Goal: Task Accomplishment & Management: Manage account settings

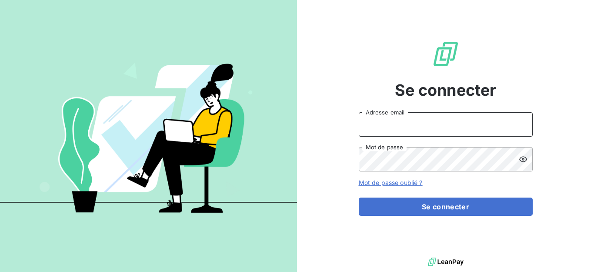
click at [410, 115] on input "Adresse email" at bounding box center [446, 124] width 174 height 24
type input "godiya.techs@gmail.com"
click at [525, 161] on icon at bounding box center [523, 159] width 8 height 6
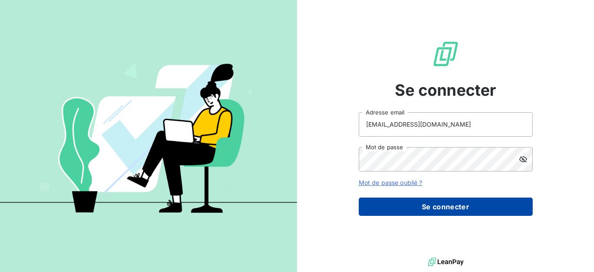
click at [478, 211] on button "Se connecter" at bounding box center [446, 206] width 174 height 18
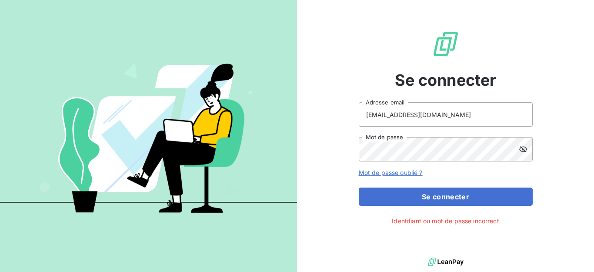
click at [390, 172] on link "Mot de passe oublié ?" at bounding box center [391, 172] width 64 height 7
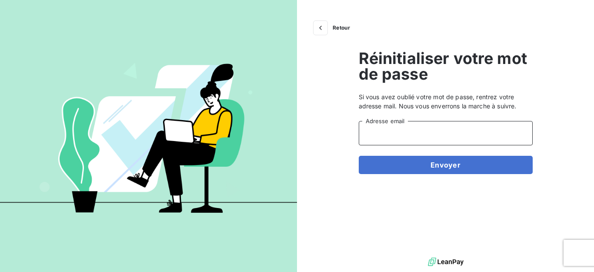
click at [412, 135] on input "Adresse email" at bounding box center [446, 133] width 174 height 24
type input "r"
type input "godiya.techs@gmail.com"
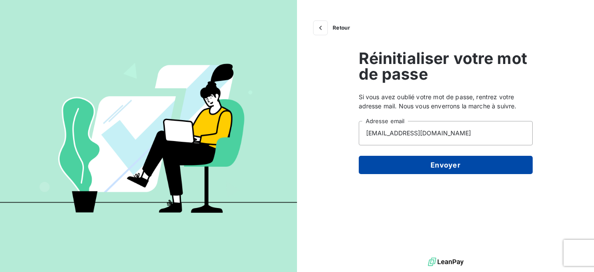
click at [430, 166] on button "Envoyer" at bounding box center [446, 165] width 174 height 18
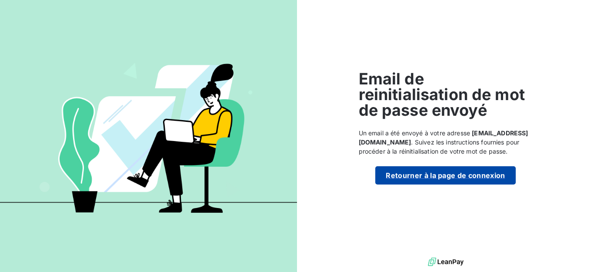
click at [432, 172] on button "Retourner à la page de connexion" at bounding box center [445, 175] width 140 height 18
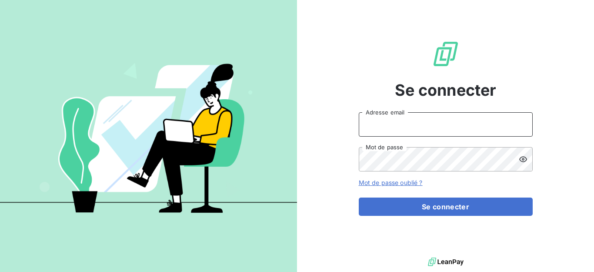
click at [410, 131] on input "Adresse email" at bounding box center [446, 124] width 174 height 24
type input "[EMAIL_ADDRESS][DOMAIN_NAME]"
click at [524, 161] on icon at bounding box center [523, 159] width 9 height 9
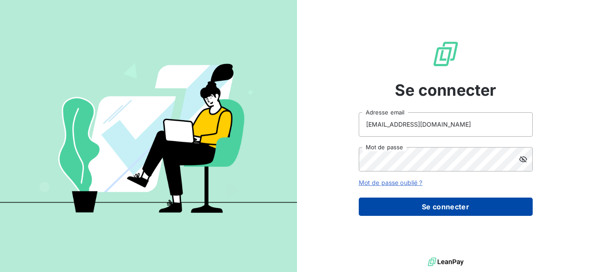
click at [461, 203] on button "Se connecter" at bounding box center [446, 206] width 174 height 18
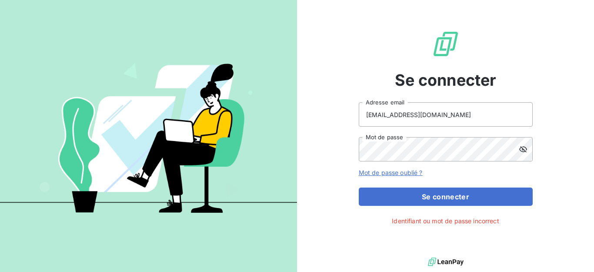
click at [401, 175] on link "Mot de passe oublié ?" at bounding box center [391, 172] width 64 height 7
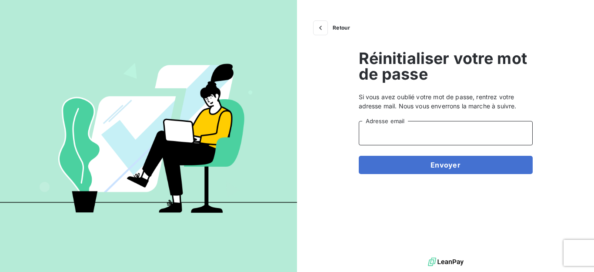
click at [404, 139] on input "Adresse email" at bounding box center [446, 133] width 174 height 24
type input "e"
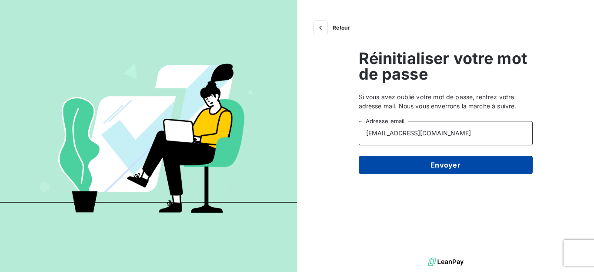
type input "[EMAIL_ADDRESS][DOMAIN_NAME]"
click at [494, 167] on button "Envoyer" at bounding box center [446, 165] width 174 height 18
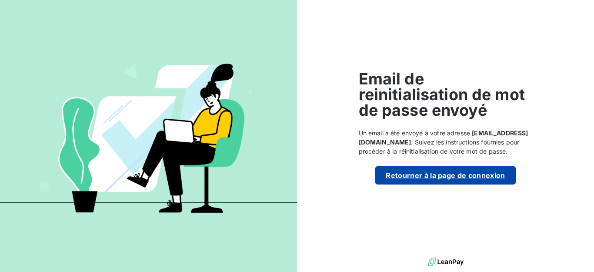
click at [486, 175] on button "Retourner à la page de connexion" at bounding box center [445, 175] width 140 height 18
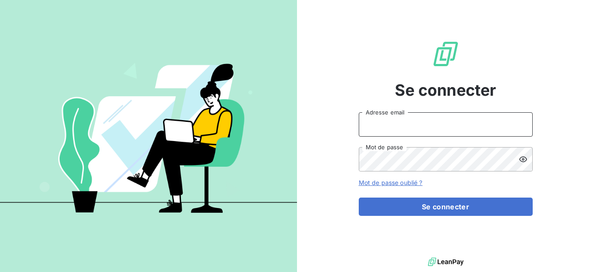
click at [391, 126] on input "Adresse email" at bounding box center [446, 124] width 174 height 24
type input "[EMAIL_ADDRESS][DOMAIN_NAME]"
click at [525, 155] on icon at bounding box center [523, 159] width 9 height 9
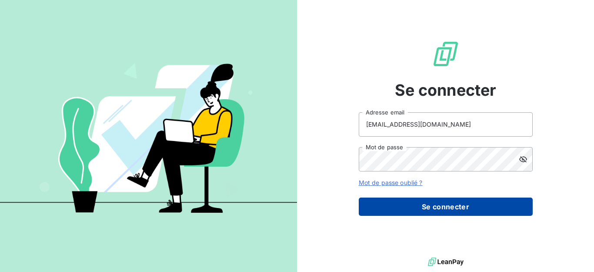
click at [457, 210] on button "Se connecter" at bounding box center [446, 206] width 174 height 18
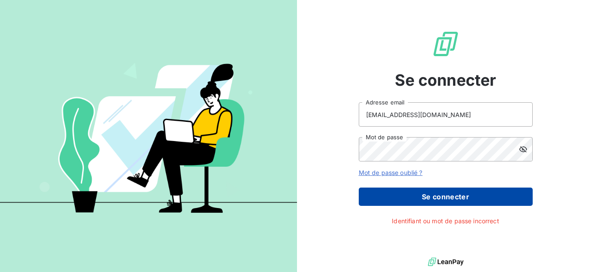
click at [455, 194] on button "Se connecter" at bounding box center [446, 196] width 174 height 18
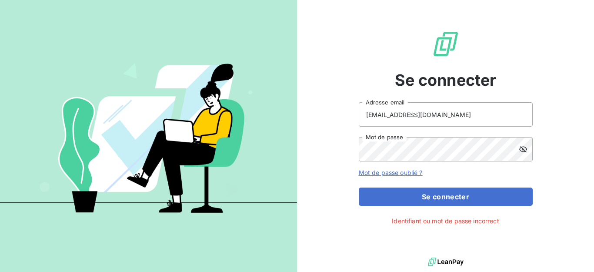
click at [397, 173] on link "Mot de passe oublié ?" at bounding box center [391, 172] width 64 height 7
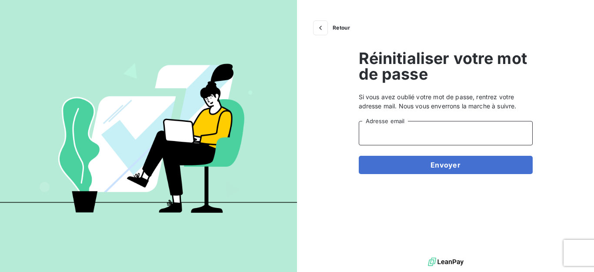
click at [413, 136] on input "Adresse email" at bounding box center [446, 133] width 174 height 24
type input "[EMAIL_ADDRESS][DOMAIN_NAME]"
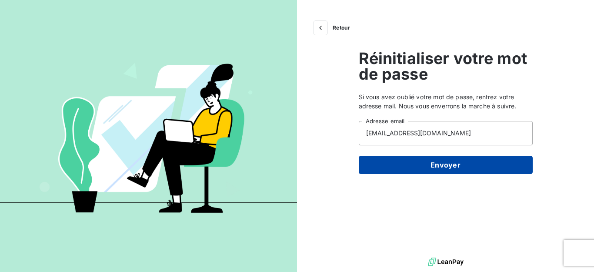
click at [427, 163] on button "Envoyer" at bounding box center [446, 165] width 174 height 18
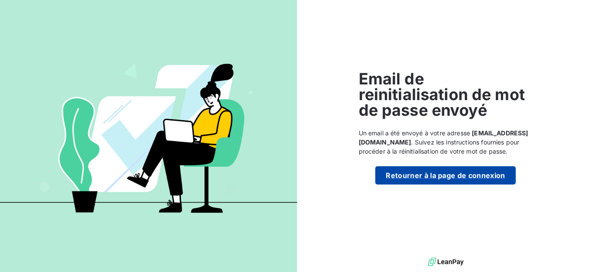
click at [445, 173] on button "Retourner à la page de connexion" at bounding box center [445, 175] width 140 height 18
